Goal: Navigation & Orientation: Find specific page/section

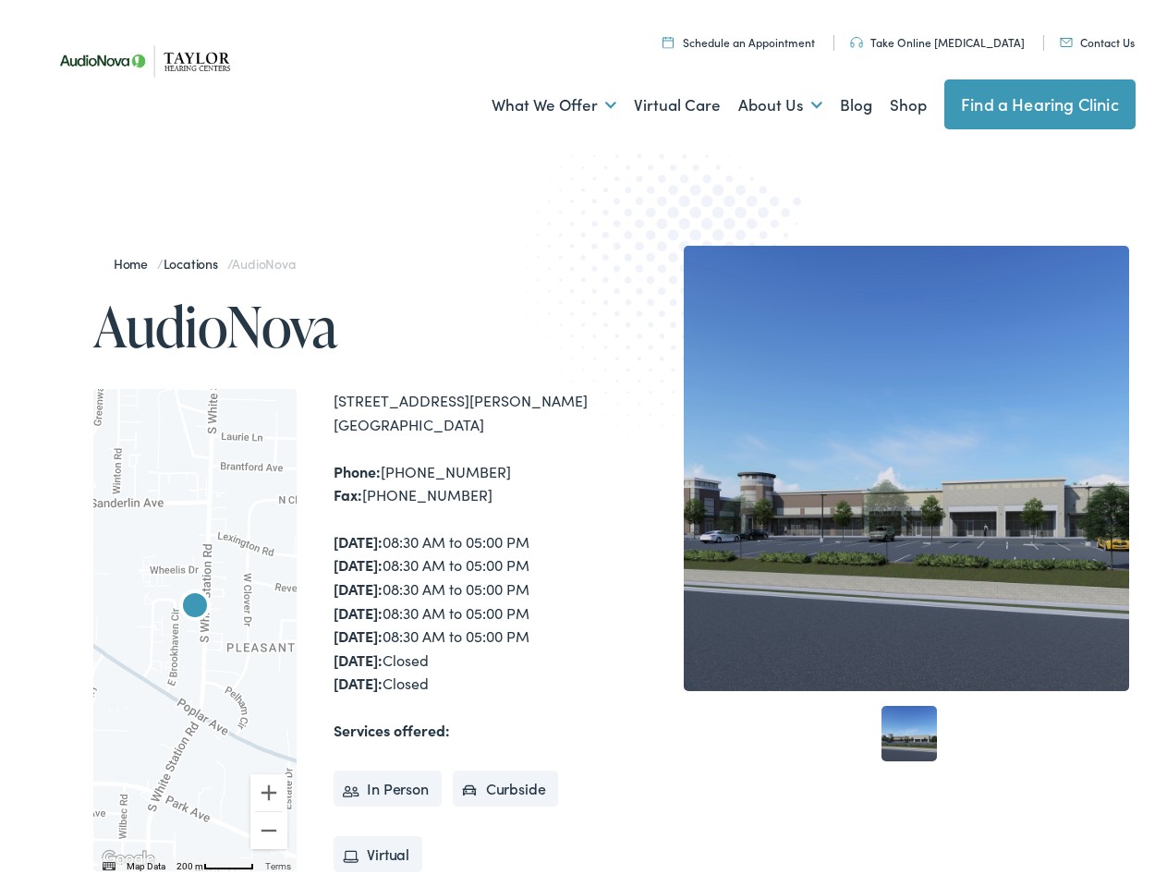
click at [583, 444] on img at bounding box center [684, 291] width 361 height 395
click at [537, 100] on link "What We Offer" at bounding box center [554, 100] width 125 height 68
click at [761, 100] on link "About Us" at bounding box center [781, 100] width 84 height 68
click at [195, 625] on div at bounding box center [194, 625] width 203 height 482
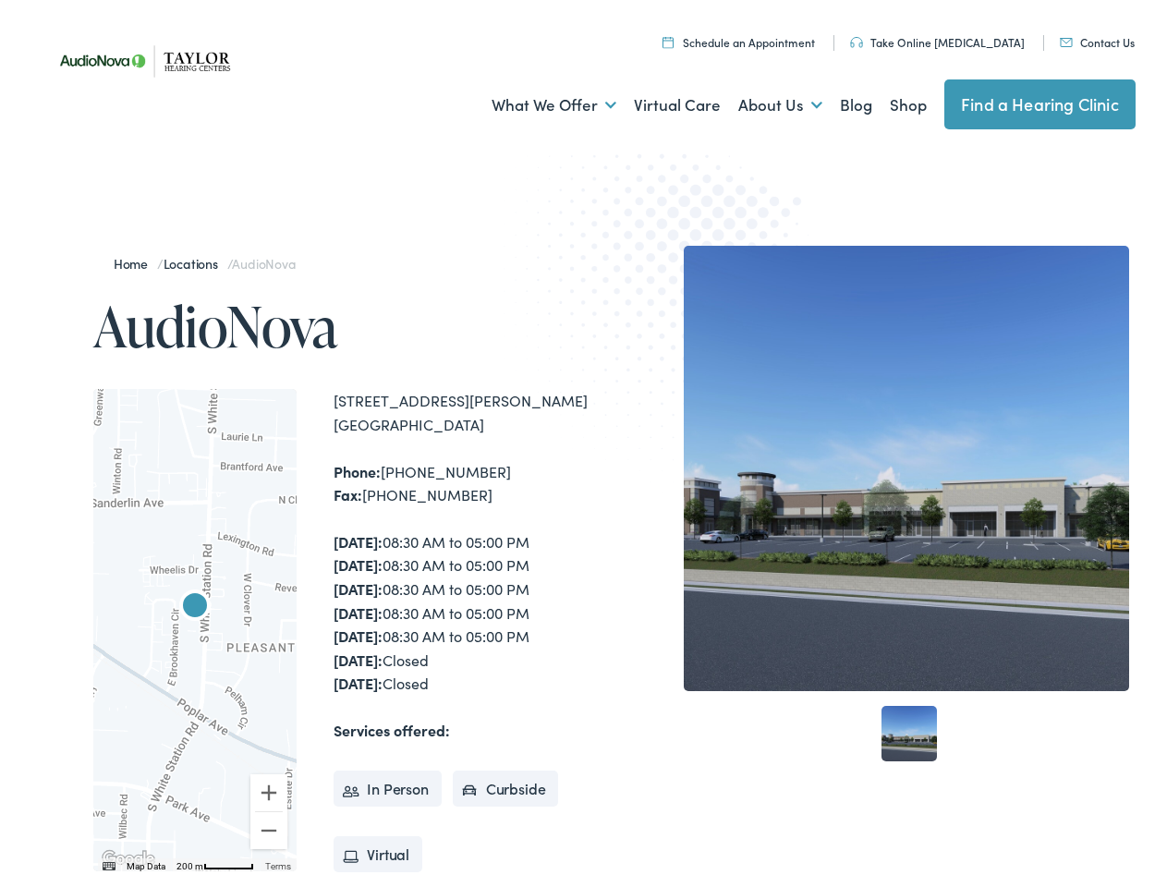
click at [195, 625] on div at bounding box center [194, 625] width 203 height 482
click at [195, 603] on img "AudioNova" at bounding box center [195, 602] width 44 height 44
click at [269, 787] on button "Zoom in" at bounding box center [268, 787] width 37 height 37
click at [269, 825] on button "Zoom out" at bounding box center [268, 825] width 37 height 37
click at [107, 861] on img "Keyboard shortcuts" at bounding box center [109, 861] width 13 height 8
